Goal: Task Accomplishment & Management: Use online tool/utility

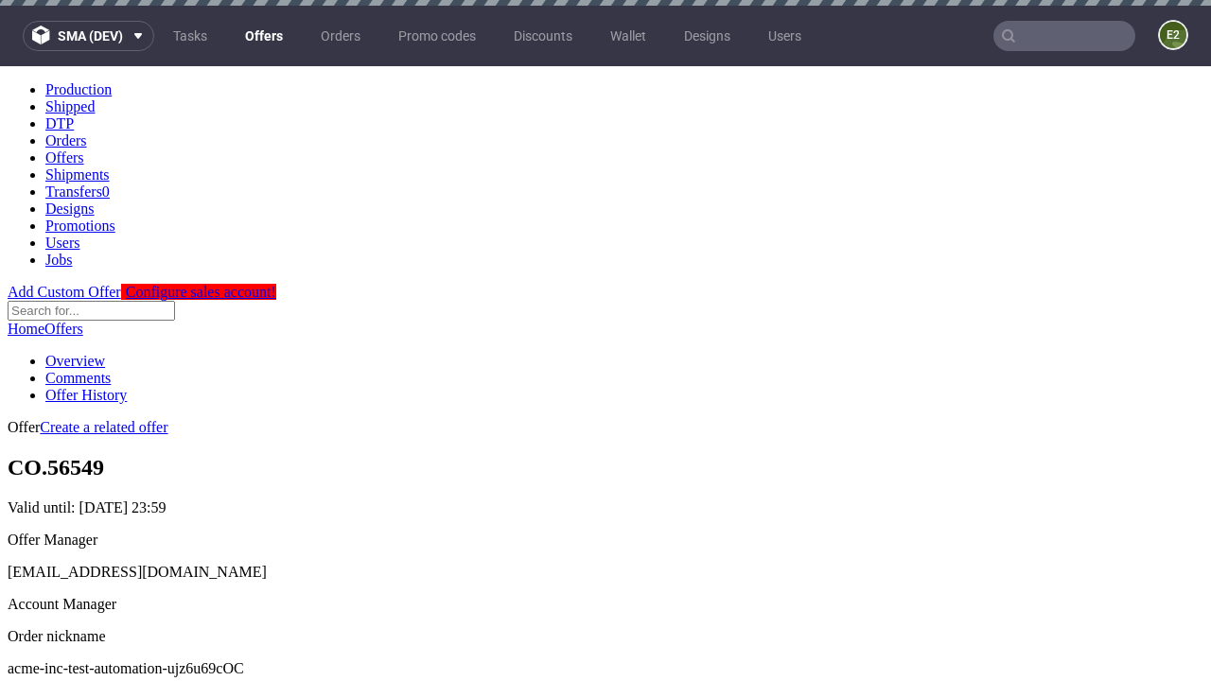
scroll to position [6, 0]
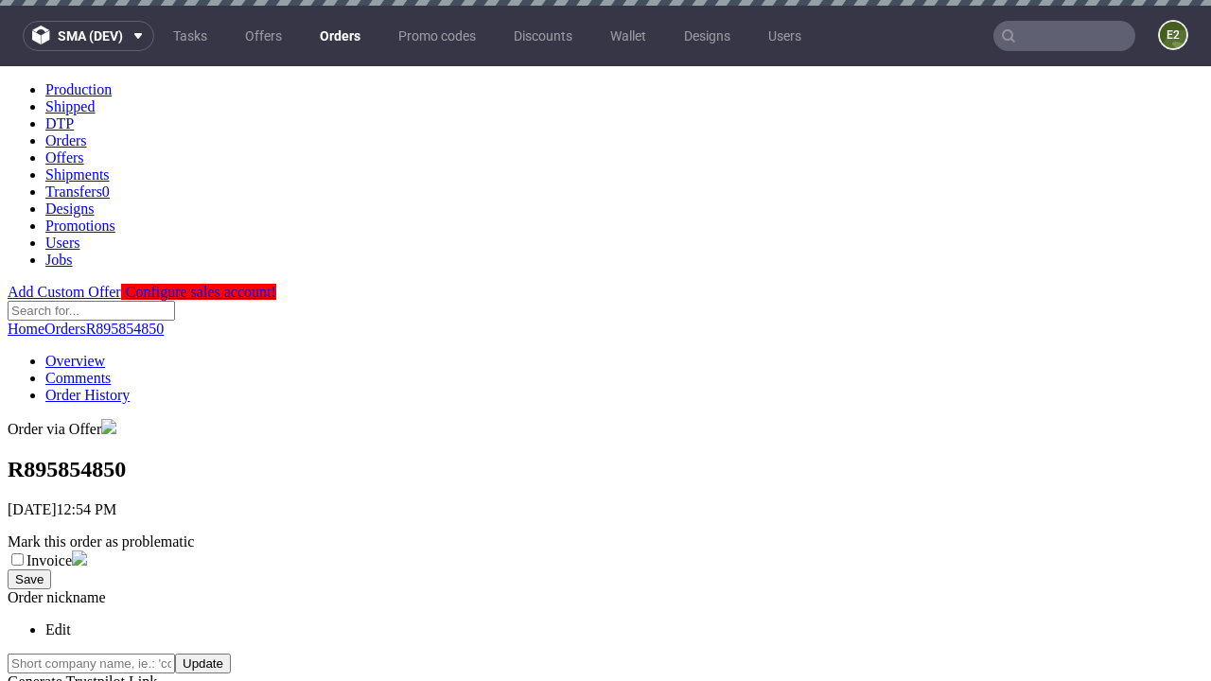
scroll to position [757, 0]
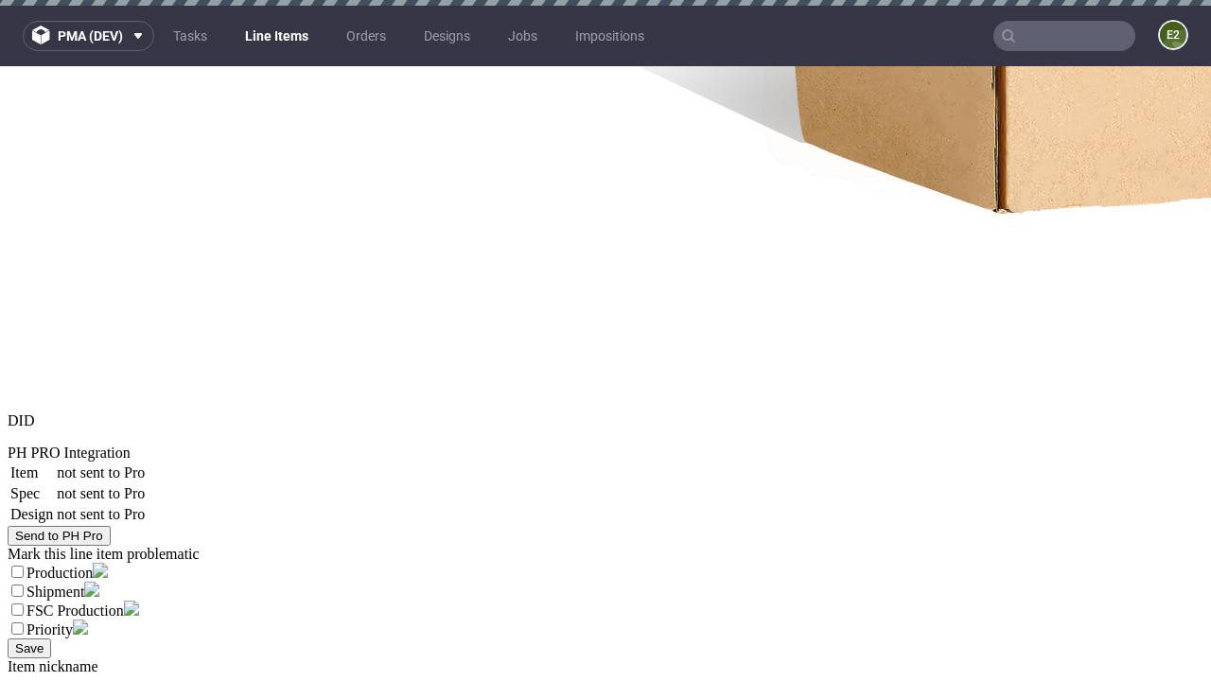
select select "accepted"
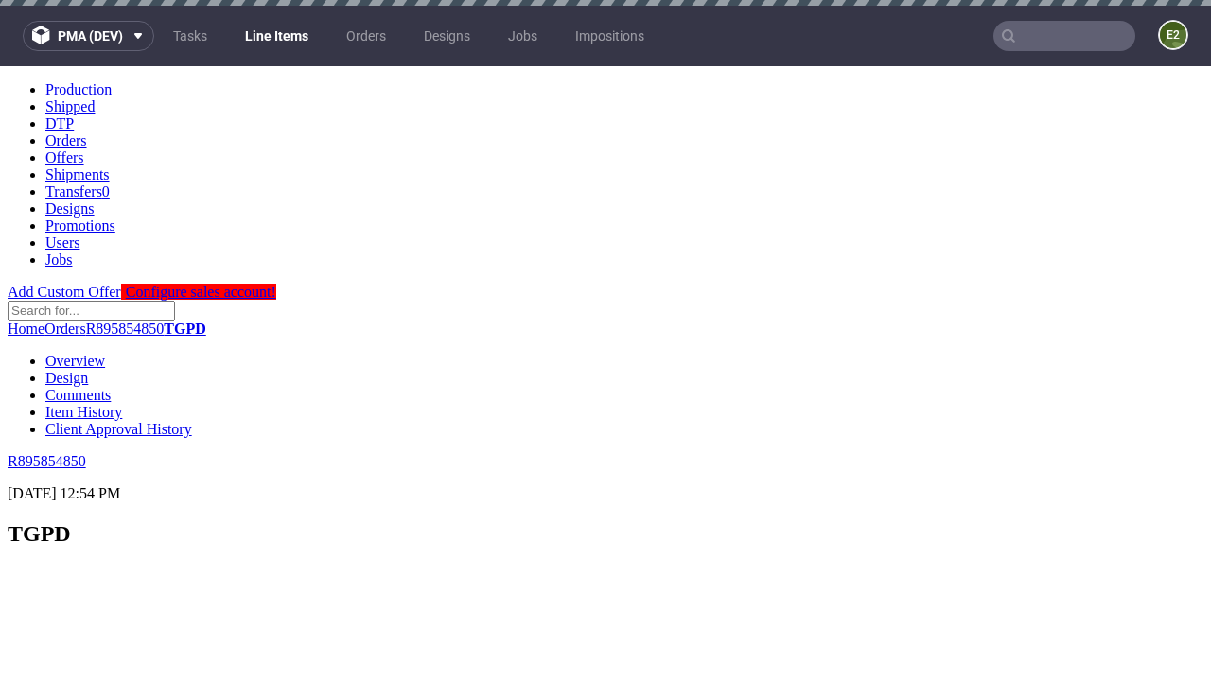
scroll to position [2598, 0]
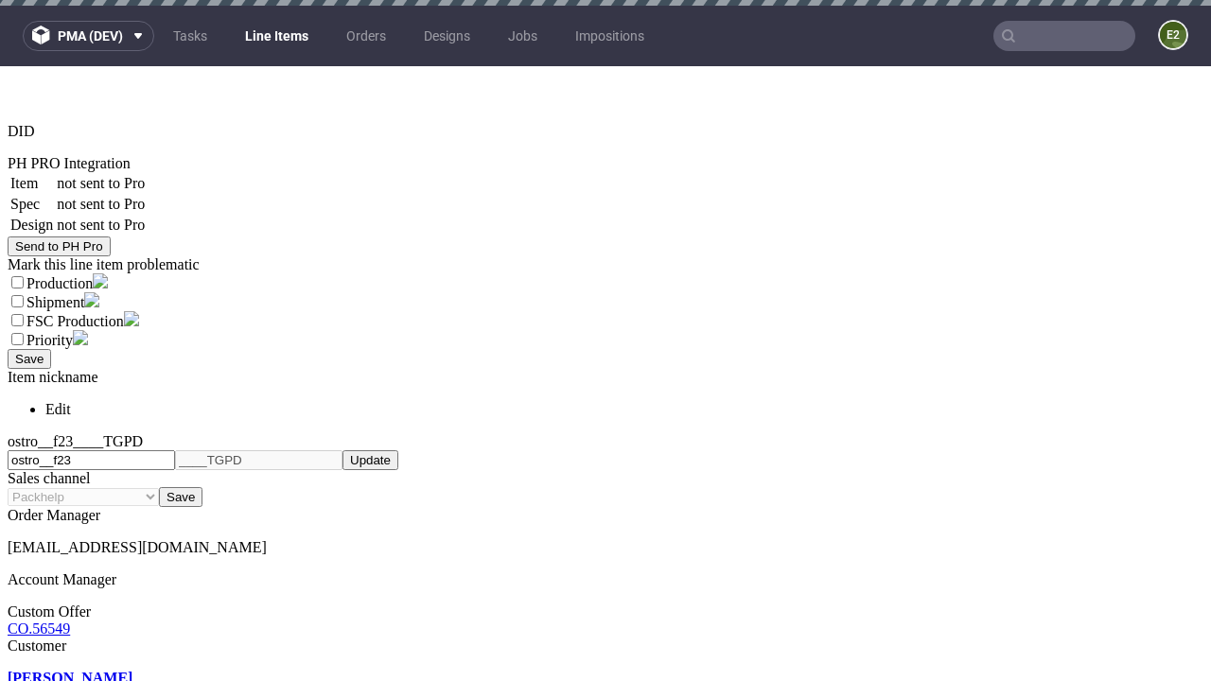
select select "received"
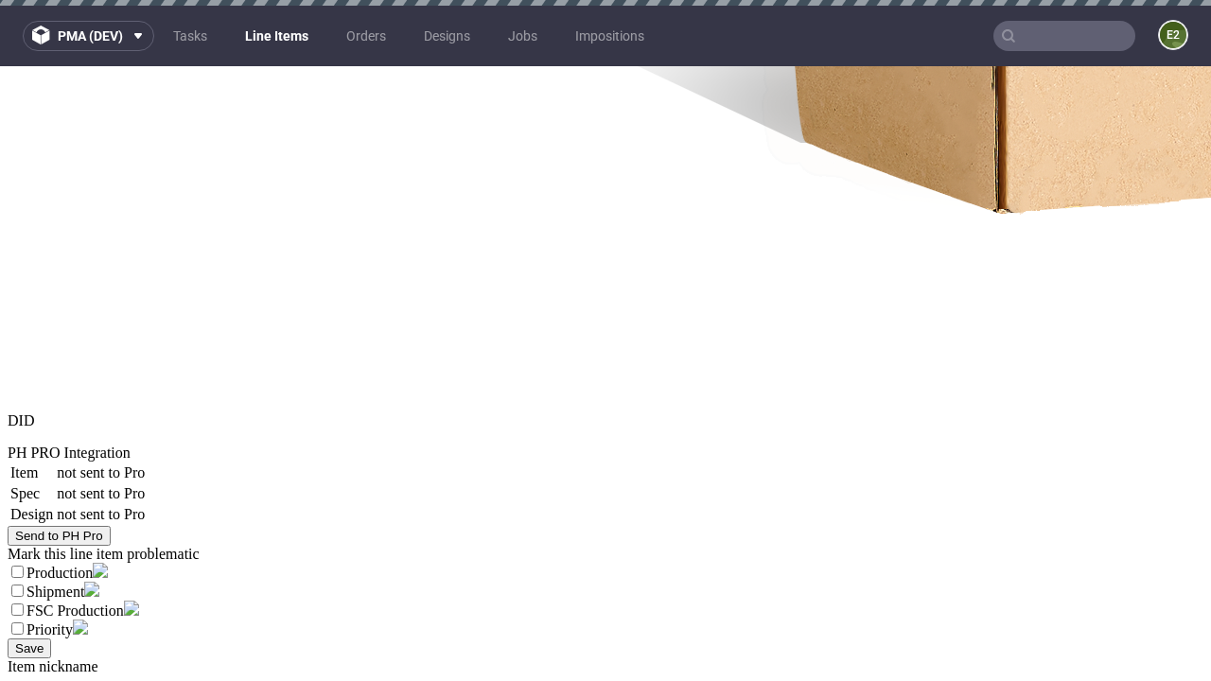
select select "accepted_dtp_issue_reprint"
